Goal: Information Seeking & Learning: Learn about a topic

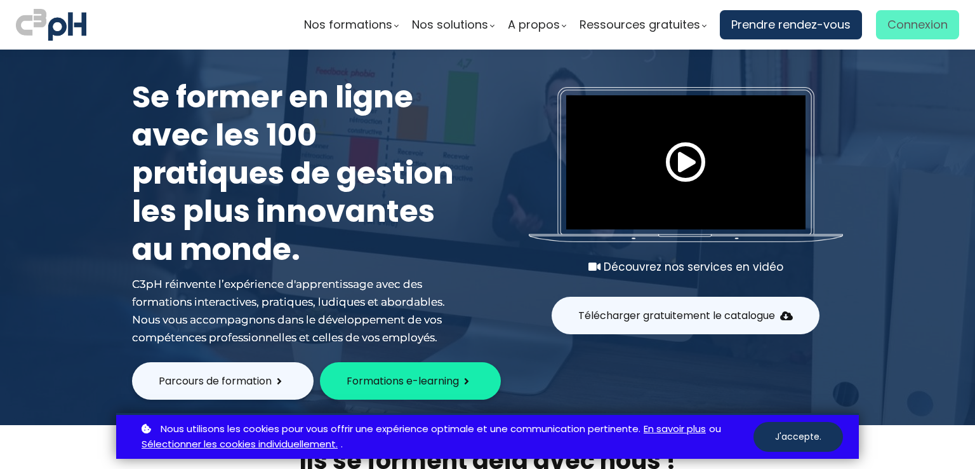
click at [920, 27] on span "Connexion" at bounding box center [918, 24] width 60 height 19
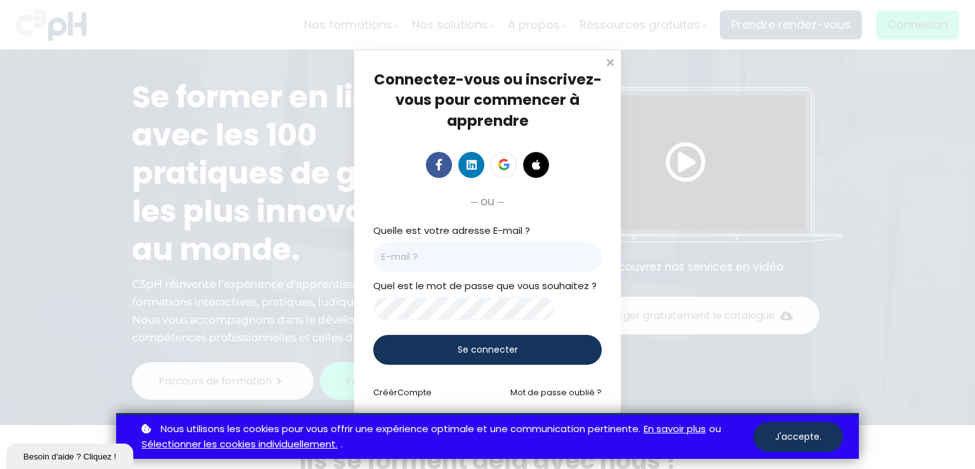
click at [438, 255] on input "email" at bounding box center [487, 257] width 229 height 30
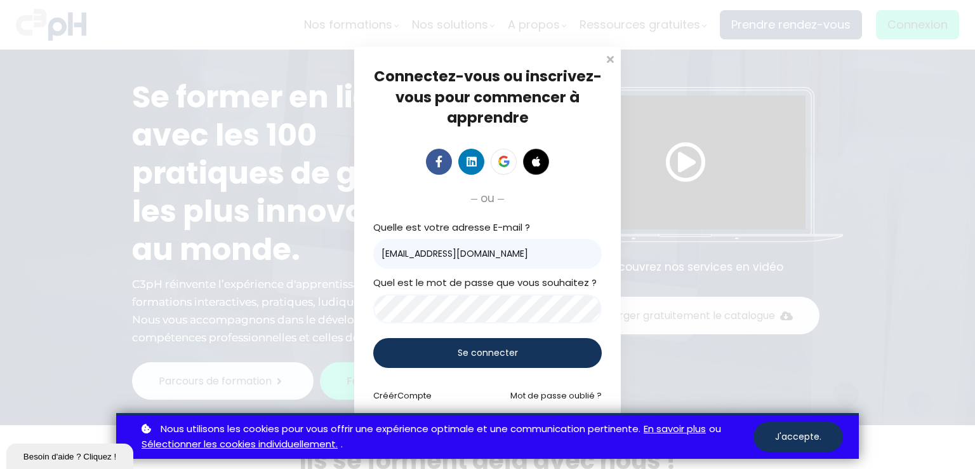
type input "Oanctil@groupebouchersports.com"
click at [427, 341] on div "Se connecter" at bounding box center [487, 353] width 229 height 30
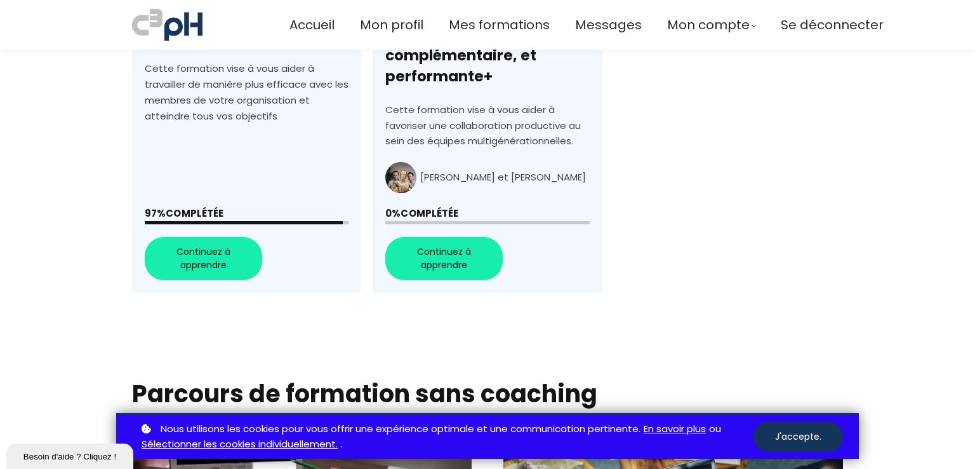
scroll to position [564, 0]
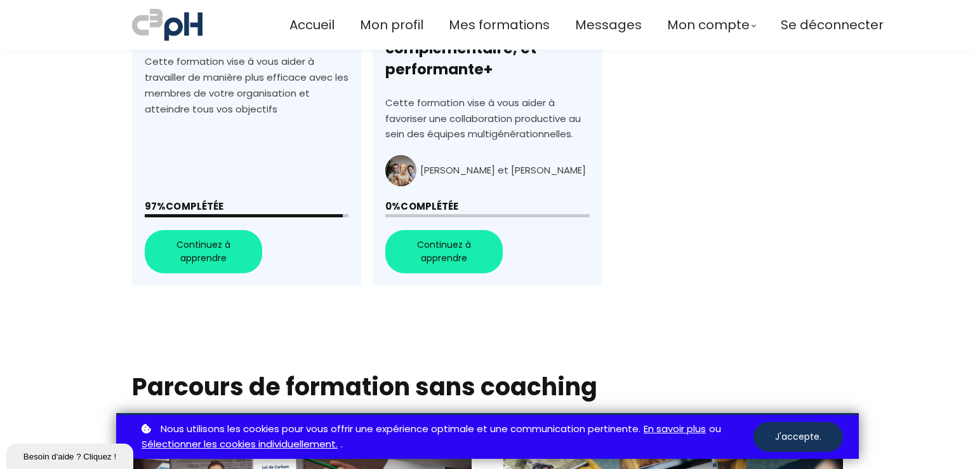
click at [465, 251] on link "+Générations au travail : Créer une équipe unie, complémentaire, et performante+" at bounding box center [487, 71] width 229 height 430
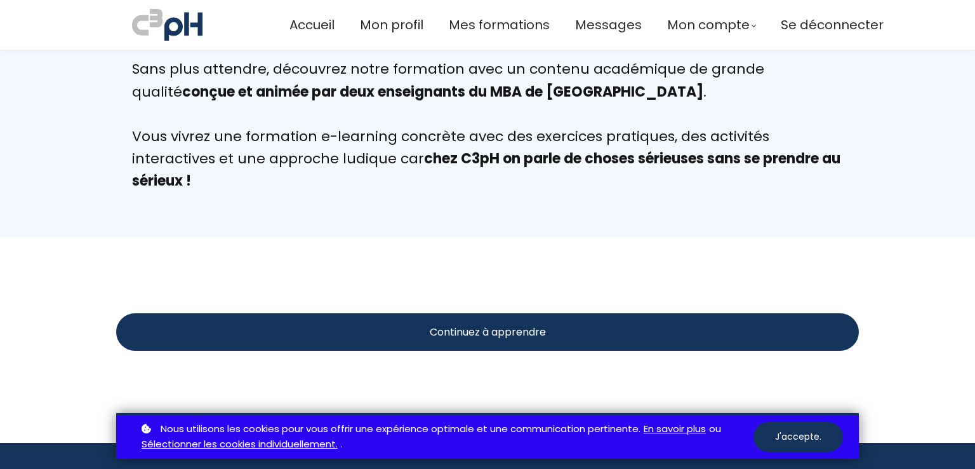
scroll to position [2413, 0]
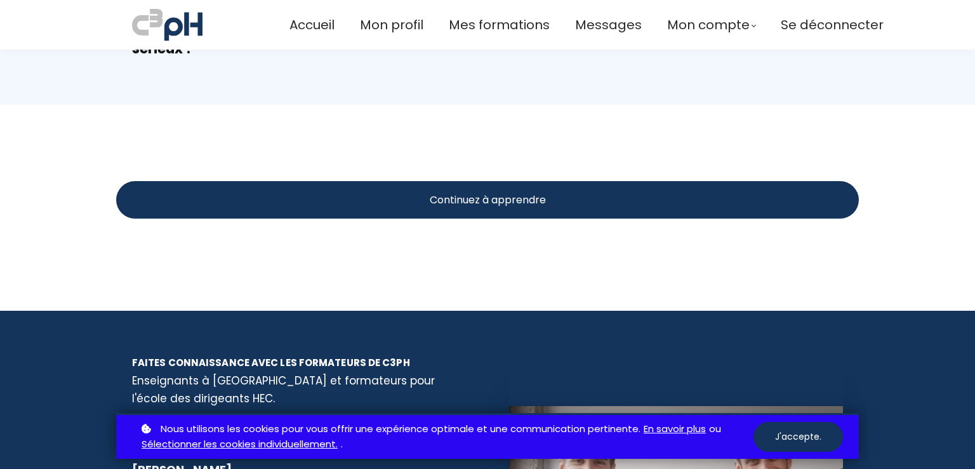
click at [523, 192] on span "Continuez à apprendre" at bounding box center [488, 200] width 116 height 16
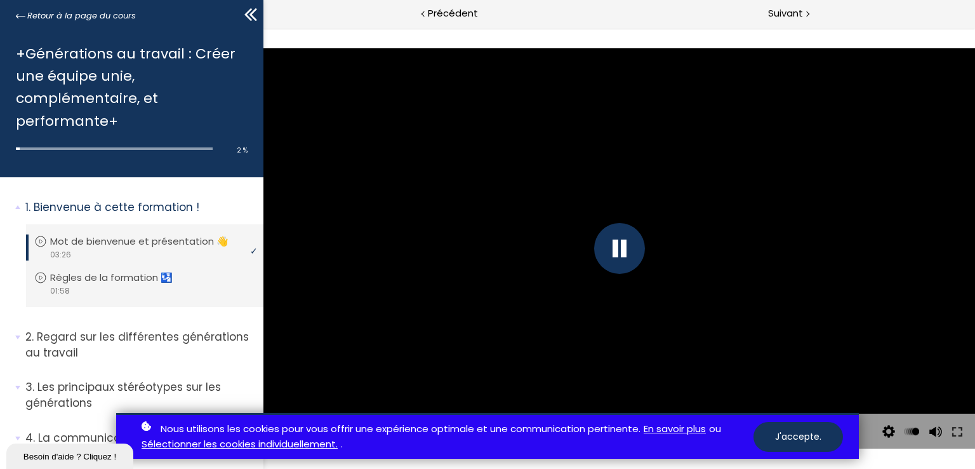
click at [614, 257] on div at bounding box center [619, 248] width 51 height 51
